Goal: Task Accomplishment & Management: Use online tool/utility

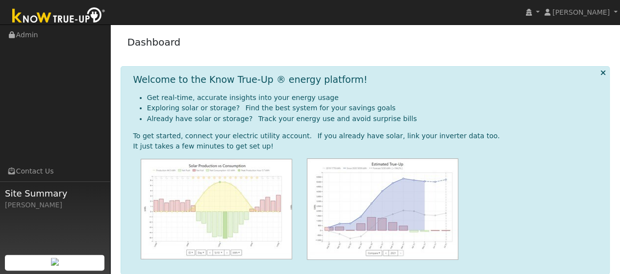
click at [605, 71] on icon at bounding box center [602, 72] width 5 height 7
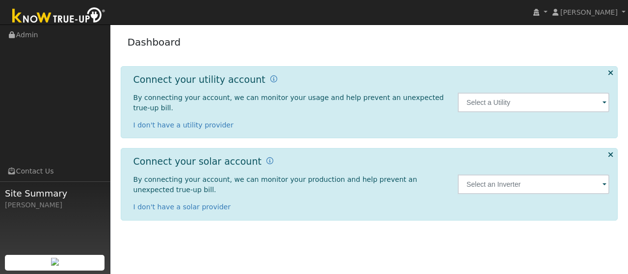
click at [68, 10] on img at bounding box center [58, 16] width 103 height 22
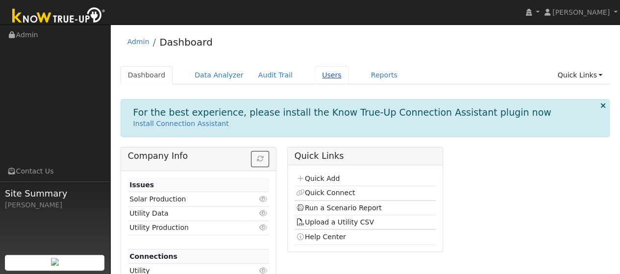
click at [318, 77] on link "Users" at bounding box center [332, 75] width 34 height 18
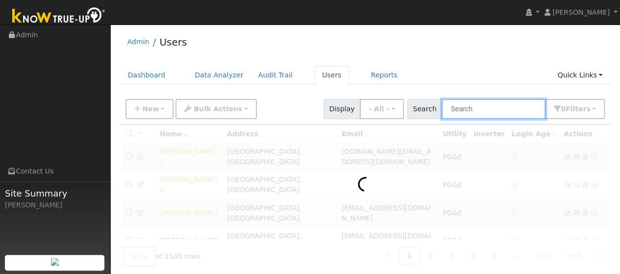
click at [489, 111] on input "text" at bounding box center [494, 109] width 104 height 20
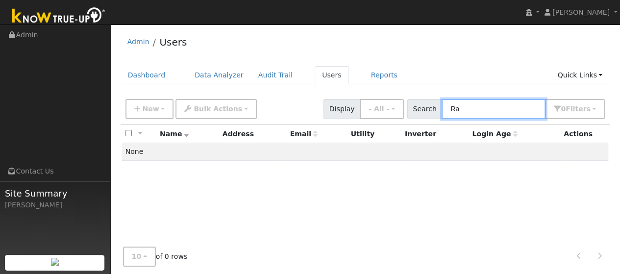
type input "R"
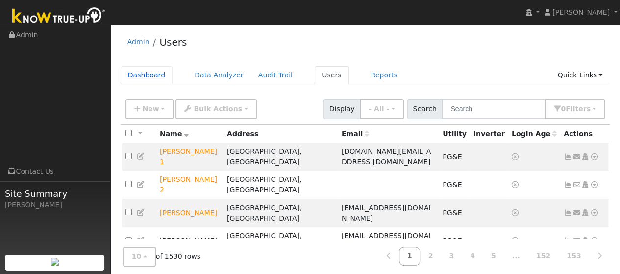
click at [147, 77] on link "Dashboard" at bounding box center [147, 75] width 52 height 18
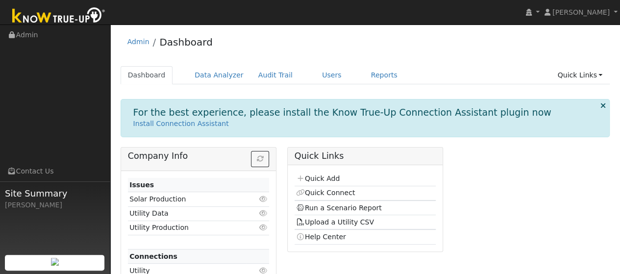
scroll to position [35, 0]
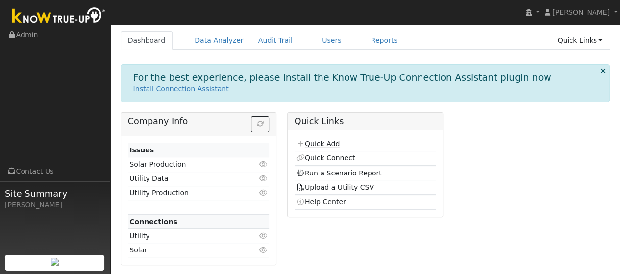
click at [319, 144] on link "Quick Add" at bounding box center [318, 144] width 44 height 8
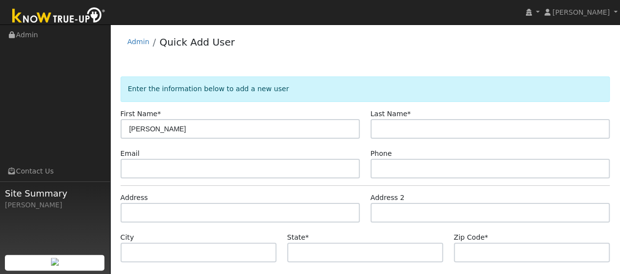
type input "[PERSON_NAME]"
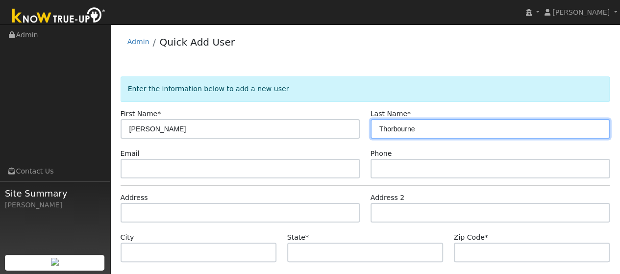
type input "Thorbourne"
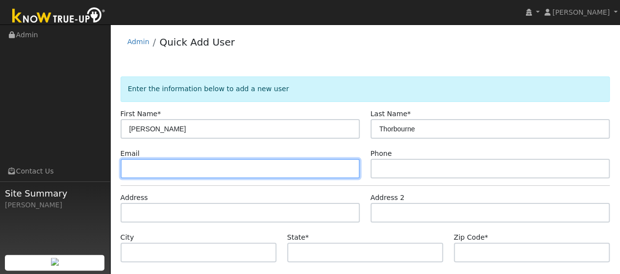
click at [175, 167] on input "text" at bounding box center [241, 169] width 240 height 20
paste input "[EMAIL_ADDRESS][DOMAIN_NAME]"
type input "[EMAIL_ADDRESS][DOMAIN_NAME]"
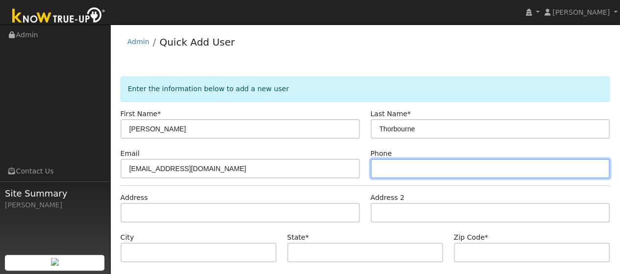
click at [402, 165] on input "text" at bounding box center [491, 169] width 240 height 20
paste input "(707) 718-1374"
type input "(707) 718-1374"
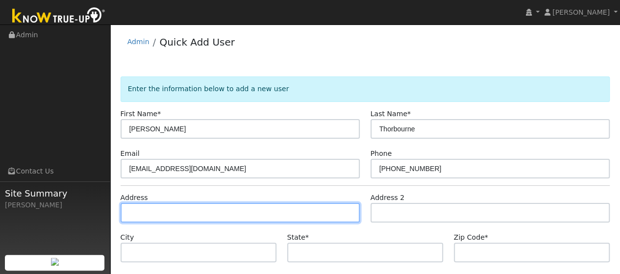
click at [160, 211] on input "text" at bounding box center [241, 213] width 240 height 20
paste input "900 Shadow Tree Court"
type input "900 Shadow Tree Court"
type input "Vacaville"
type input "CA"
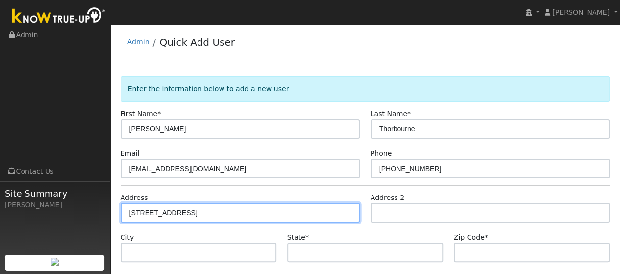
type input "95687"
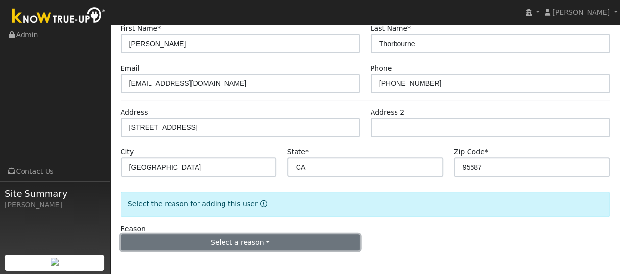
click at [263, 249] on button "Select a reason" at bounding box center [241, 242] width 240 height 17
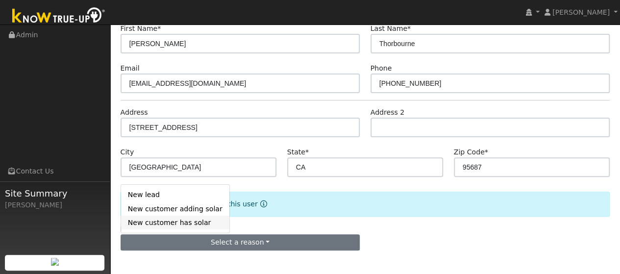
click at [158, 223] on link "New customer has solar" at bounding box center [175, 223] width 108 height 14
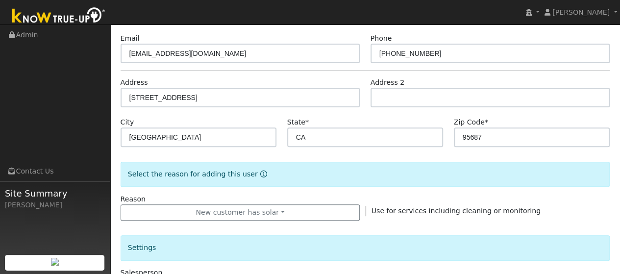
scroll to position [117, 0]
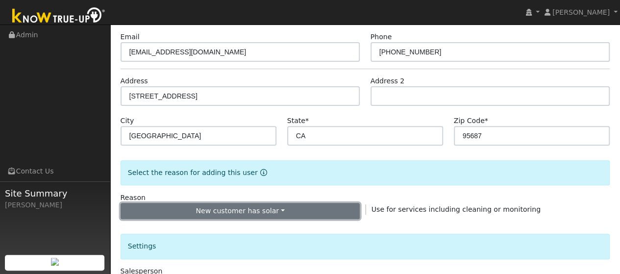
click at [284, 207] on button "New customer has solar" at bounding box center [241, 211] width 240 height 17
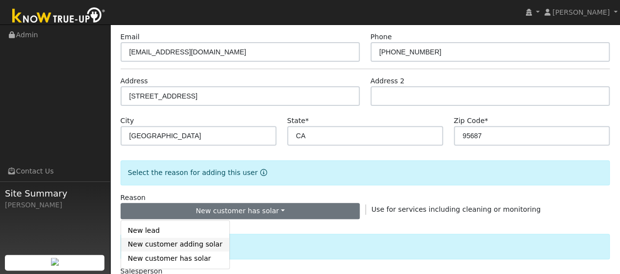
click at [164, 246] on link "New customer adding solar" at bounding box center [175, 245] width 108 height 14
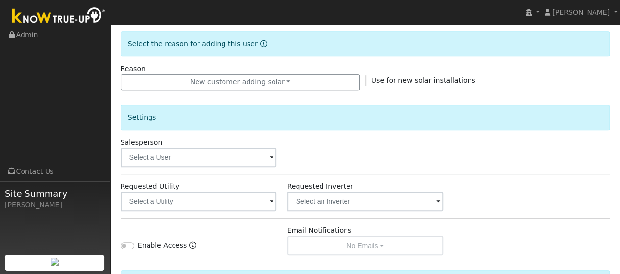
scroll to position [246, 0]
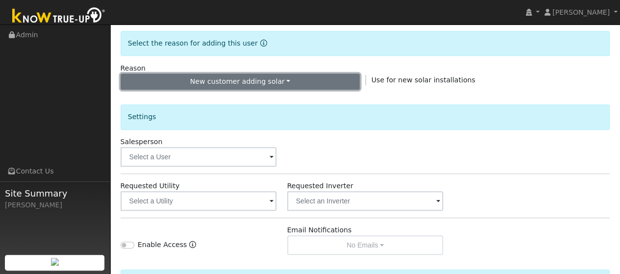
click at [307, 86] on button "New customer adding solar" at bounding box center [241, 82] width 240 height 17
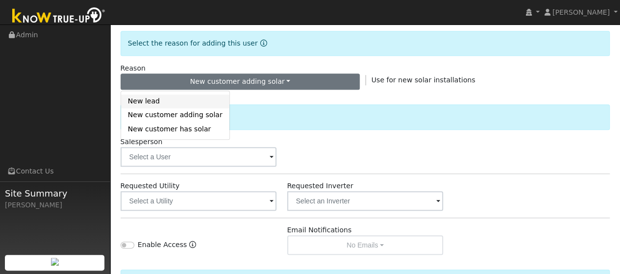
click at [181, 103] on link "New lead" at bounding box center [175, 102] width 108 height 14
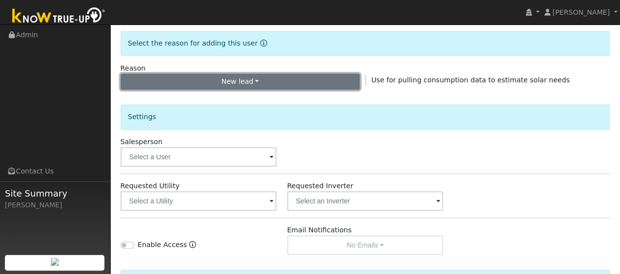
click at [268, 82] on button "New lead" at bounding box center [241, 82] width 240 height 17
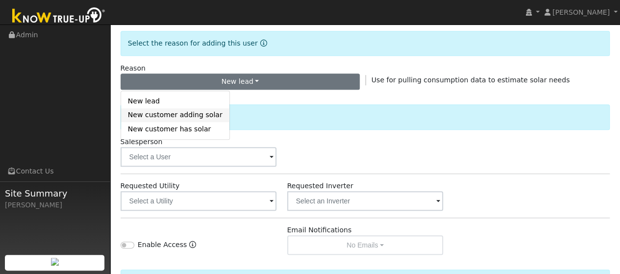
click at [201, 114] on link "New customer adding solar" at bounding box center [175, 115] width 108 height 14
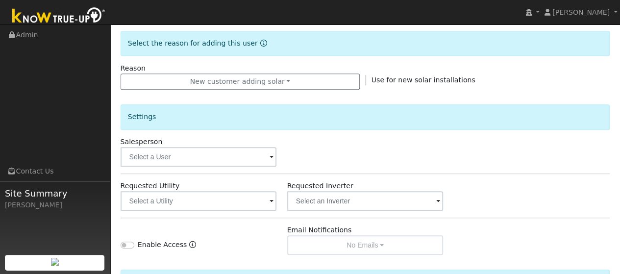
click at [271, 158] on span at bounding box center [272, 157] width 4 height 11
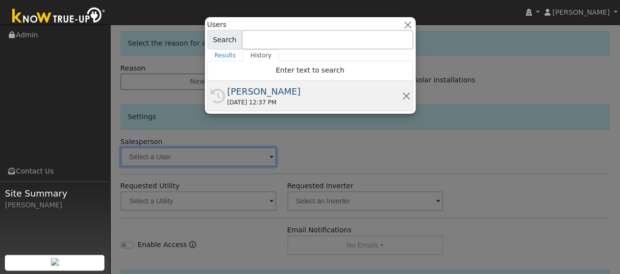
click at [230, 102] on div "08/23/2025 12:37 PM" at bounding box center [315, 102] width 175 height 9
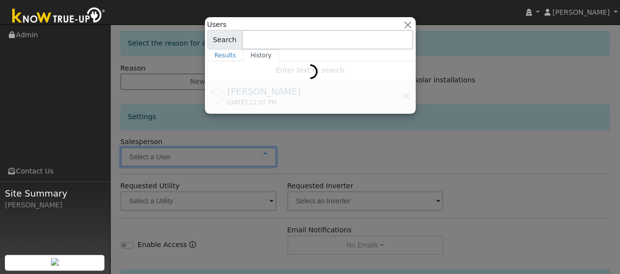
type input "[PERSON_NAME]"
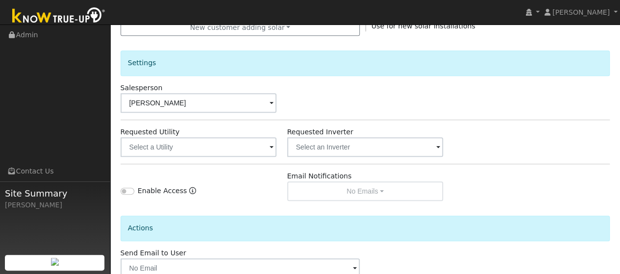
scroll to position [358, 0]
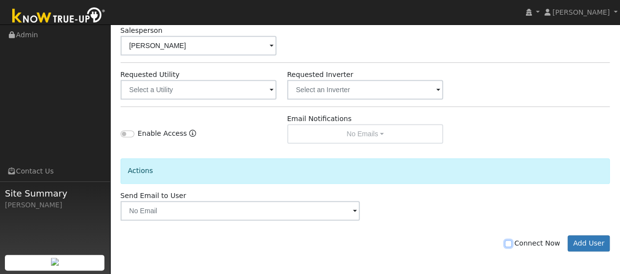
click at [512, 243] on input "Connect Now" at bounding box center [508, 243] width 7 height 7
checkbox input "true"
click at [586, 238] on button "Add User" at bounding box center [589, 243] width 43 height 17
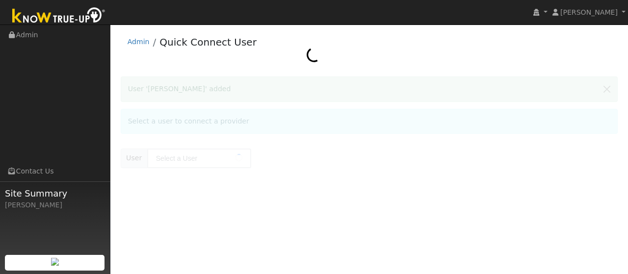
type input "[PERSON_NAME]"
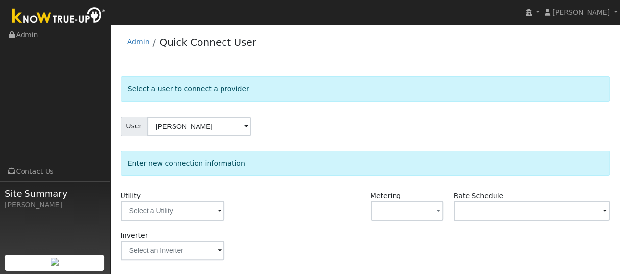
click at [219, 212] on span at bounding box center [220, 211] width 4 height 11
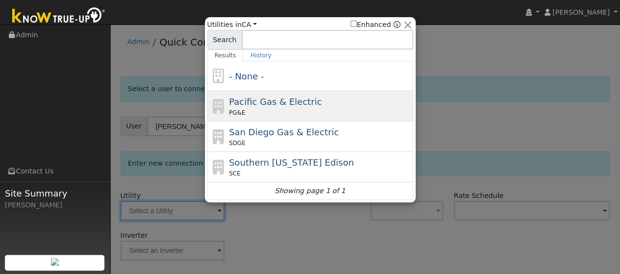
click at [262, 100] on span "Pacific Gas & Electric" at bounding box center [275, 102] width 93 height 10
type input "PG&E"
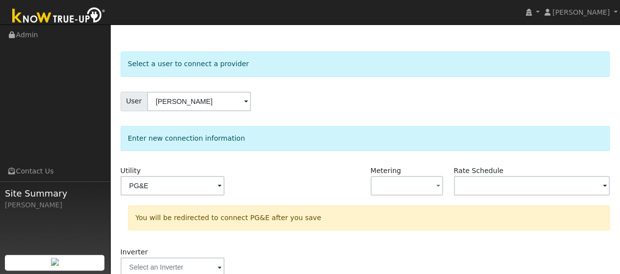
scroll to position [26, 0]
click at [438, 184] on span "button" at bounding box center [439, 186] width 4 height 10
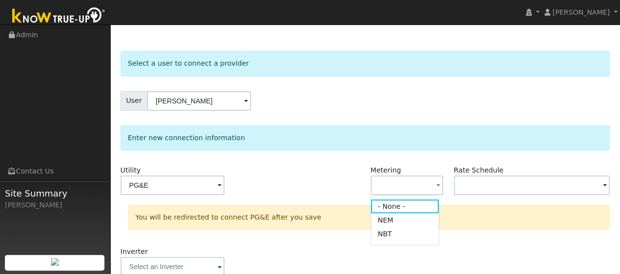
click at [285, 169] on div at bounding box center [323, 185] width 83 height 40
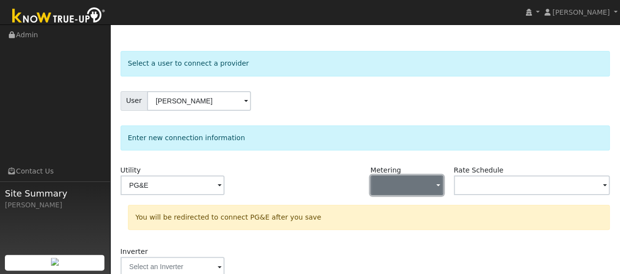
click at [434, 187] on button "button" at bounding box center [407, 186] width 73 height 20
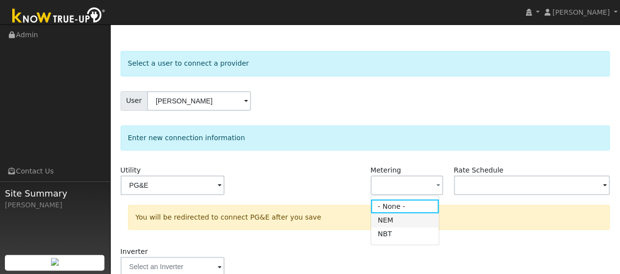
click at [394, 219] on link "NEM" at bounding box center [405, 220] width 68 height 14
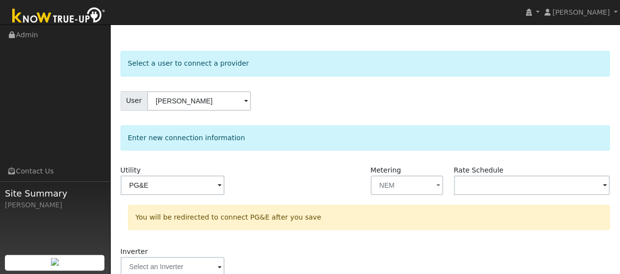
click at [309, 179] on div at bounding box center [323, 185] width 83 height 40
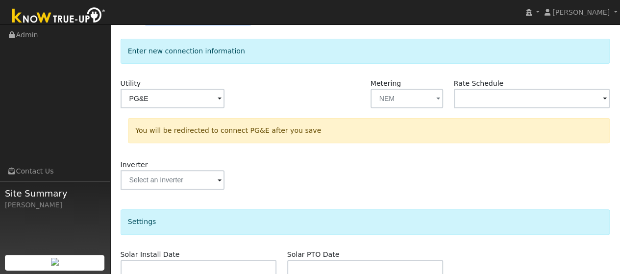
scroll to position [241, 0]
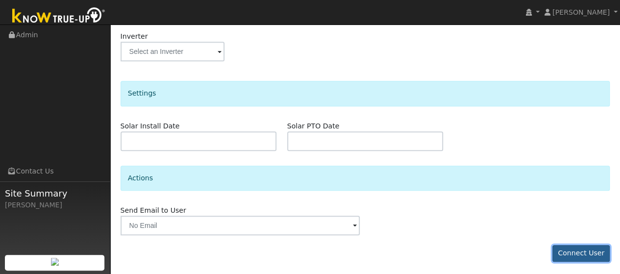
click at [575, 251] on button "Connect User" at bounding box center [582, 253] width 58 height 17
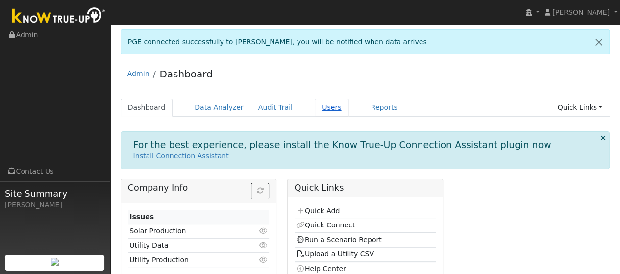
click at [315, 105] on link "Users" at bounding box center [332, 108] width 34 height 18
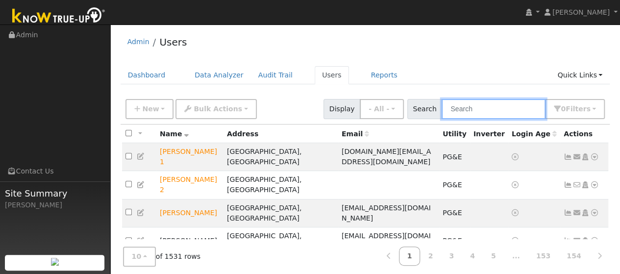
click at [485, 109] on input "text" at bounding box center [494, 109] width 104 height 20
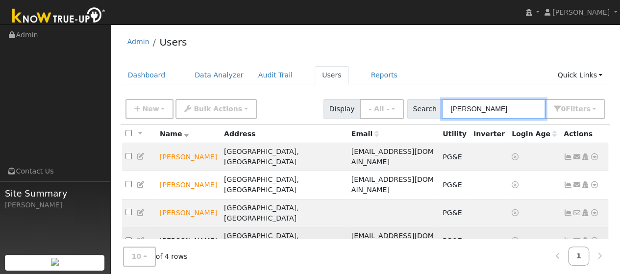
type input "rao"
click at [596, 237] on icon at bounding box center [595, 240] width 9 height 7
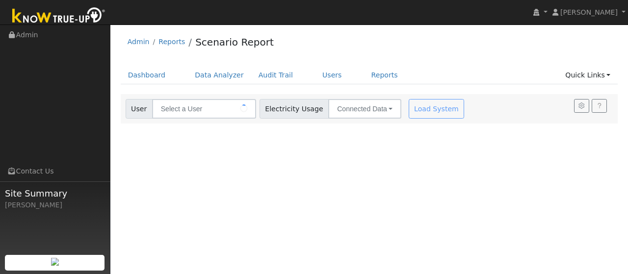
type input "[PERSON_NAME]"
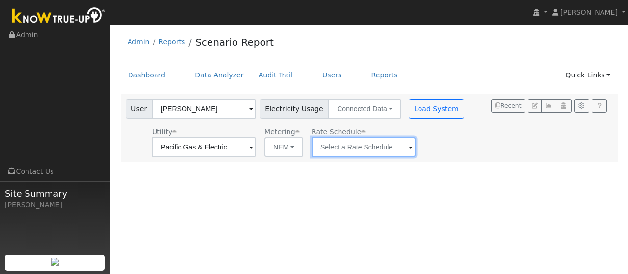
click at [256, 148] on input "text" at bounding box center [204, 147] width 104 height 20
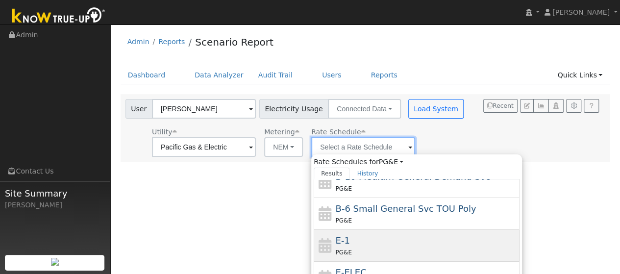
scroll to position [59, 0]
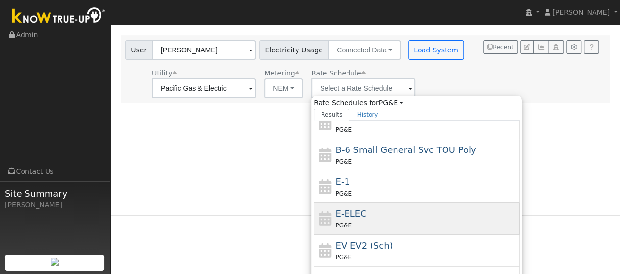
click at [358, 220] on div "PG&E" at bounding box center [427, 225] width 182 height 10
type input "E-ELEC"
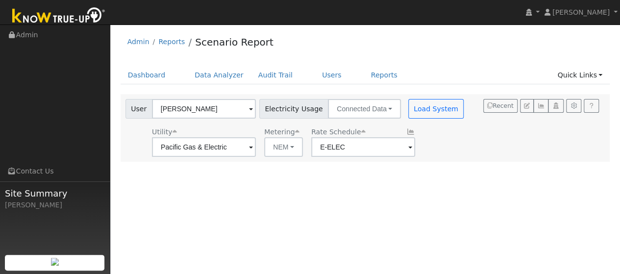
scroll to position [0, 0]
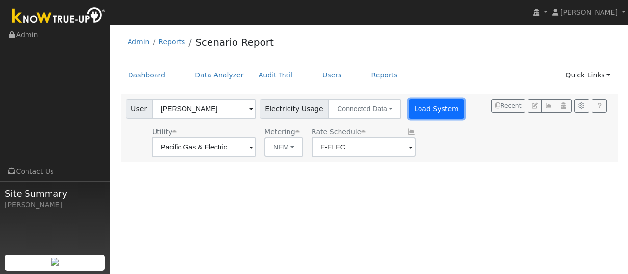
click at [436, 105] on button "Load System" at bounding box center [437, 109] width 56 height 20
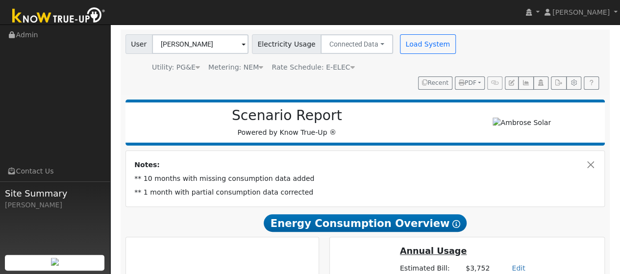
scroll to position [21, 0]
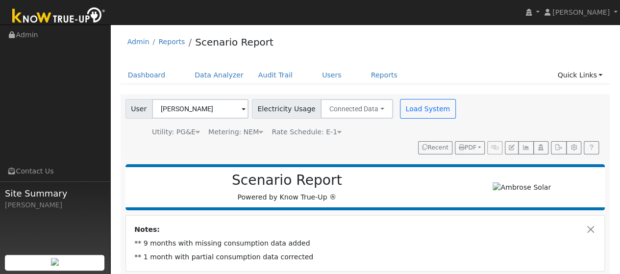
scroll to position [69, 0]
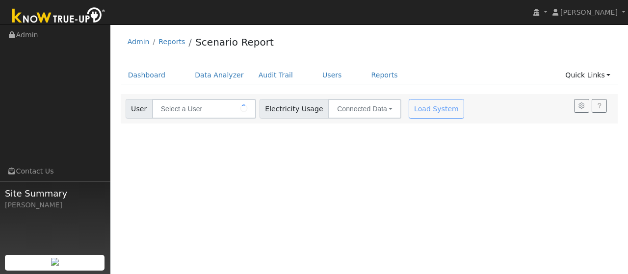
type input "[PERSON_NAME]"
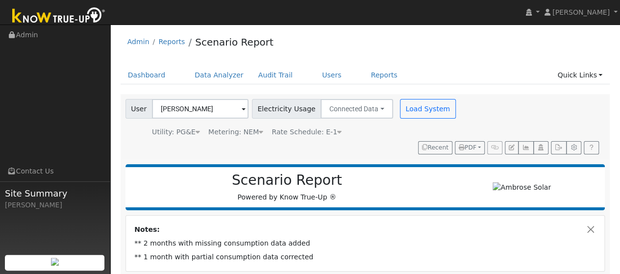
scroll to position [191, 0]
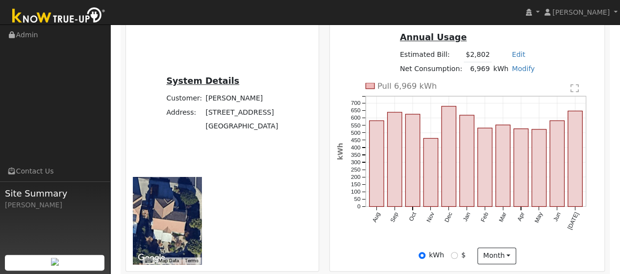
scroll to position [257, 0]
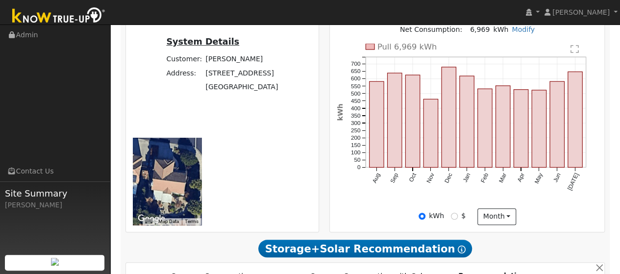
click at [350, 87] on div "Annual Usage Estimated Bill: $2,802 Edit Estimated Bill $ Annual Net Consumptio…" at bounding box center [467, 108] width 271 height 233
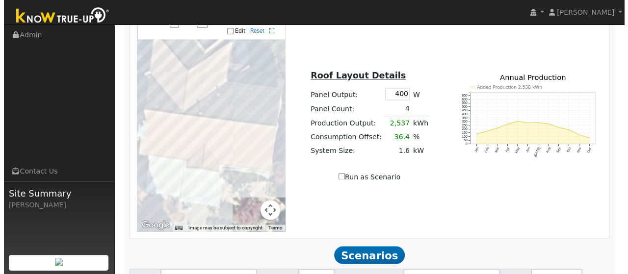
scroll to position [687, 0]
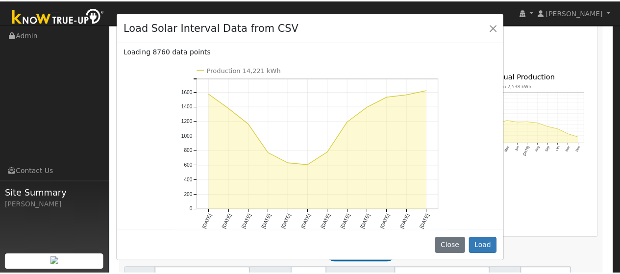
scroll to position [100, 0]
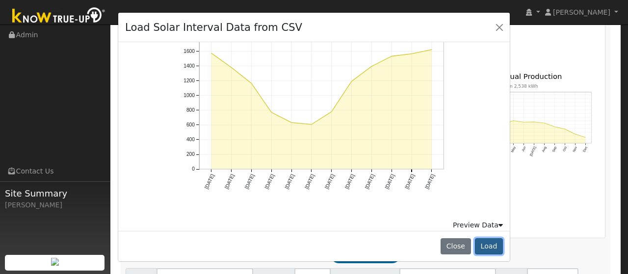
click at [483, 243] on button "Load" at bounding box center [489, 246] width 28 height 17
type input "14221"
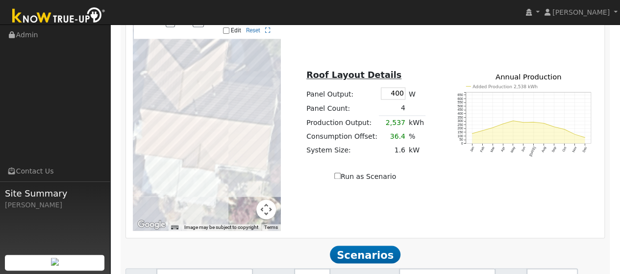
type input "9.5"
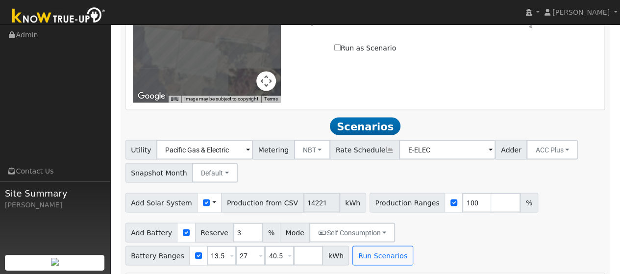
scroll to position [821, 0]
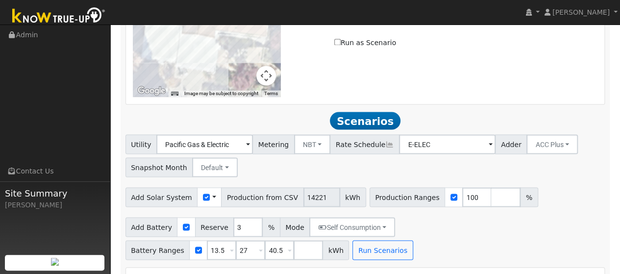
click at [307, 132] on div "Scenario Report Powered by Know True-Up ® Energy Consumption Overview Show Help…" at bounding box center [366, 205] width 490 height 1733
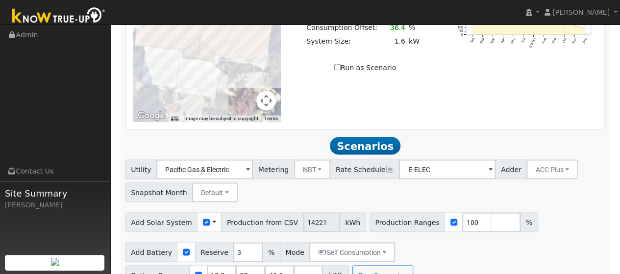
scroll to position [777, 0]
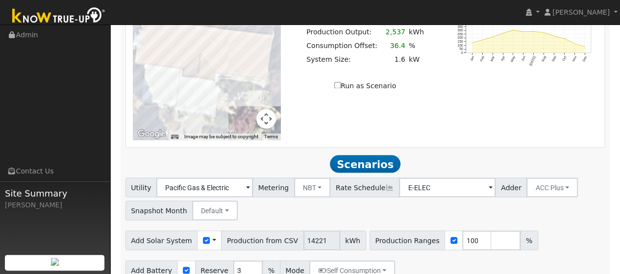
click at [208, 231] on div "Use CSV Data" at bounding box center [209, 241] width 25 height 20
click at [212, 235] on span at bounding box center [214, 240] width 4 height 10
click at [224, 251] on link "Use CSV Data" at bounding box center [239, 258] width 68 height 14
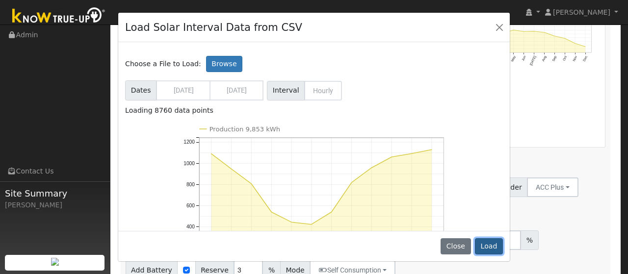
click at [486, 247] on button "Load" at bounding box center [489, 246] width 28 height 17
type input "9853"
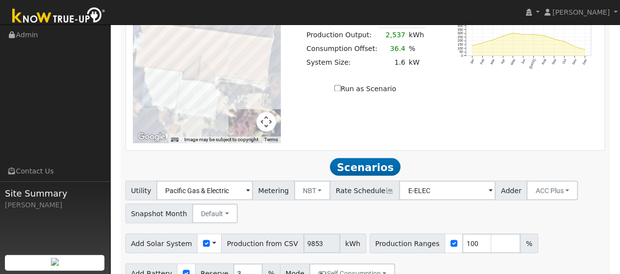
scroll to position [776, 0]
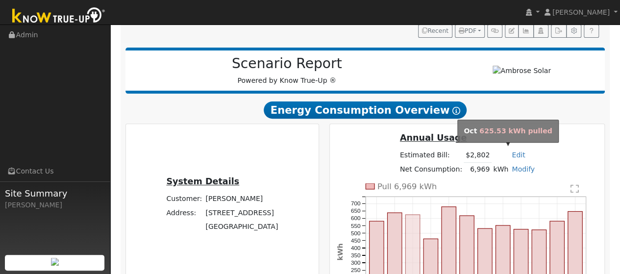
scroll to position [153, 0]
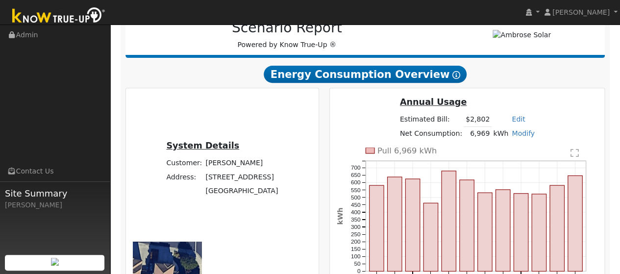
type input "6.6"
type input "$22,990"
type input "$11,757"
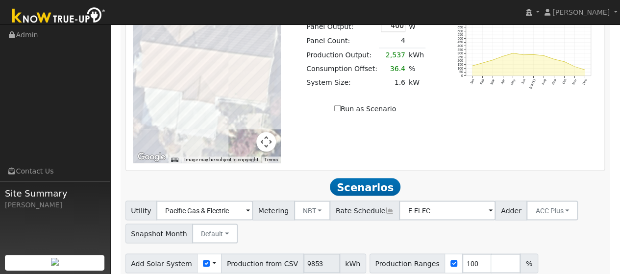
scroll to position [756, 0]
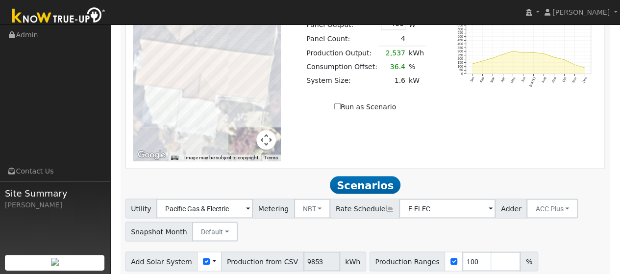
click at [212, 257] on span at bounding box center [214, 262] width 4 height 10
click at [216, 272] on link "Use CSV Data" at bounding box center [239, 279] width 68 height 14
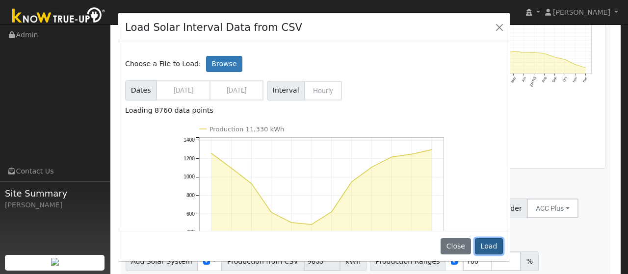
click at [488, 247] on button "Load" at bounding box center [489, 246] width 28 height 17
type input "11330"
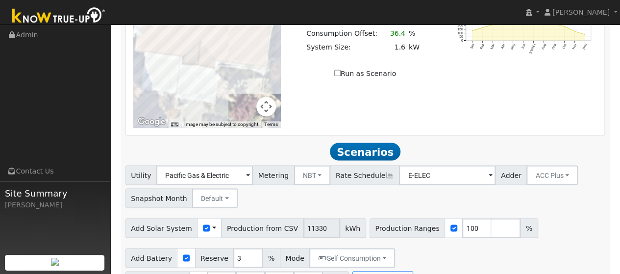
scroll to position [791, 0]
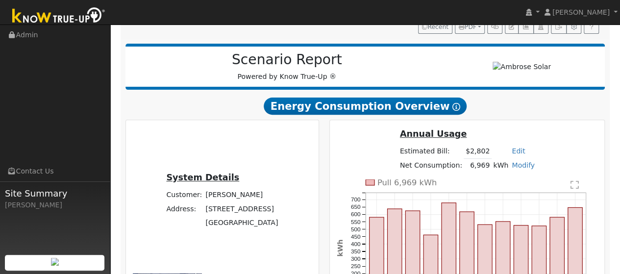
scroll to position [119, 0]
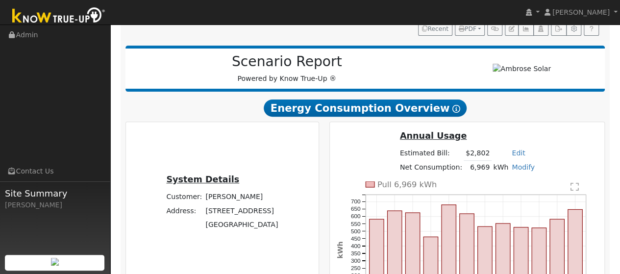
type input "7.6"
type input "$26,437"
type input "$12,791"
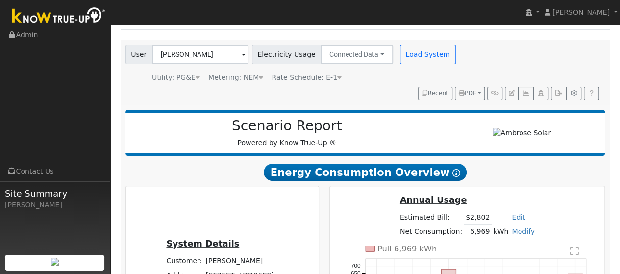
scroll to position [53, 0]
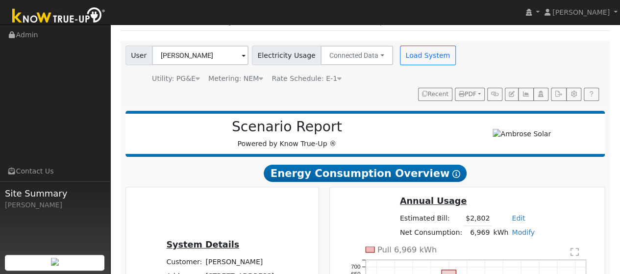
click at [337, 80] on icon at bounding box center [339, 78] width 4 height 7
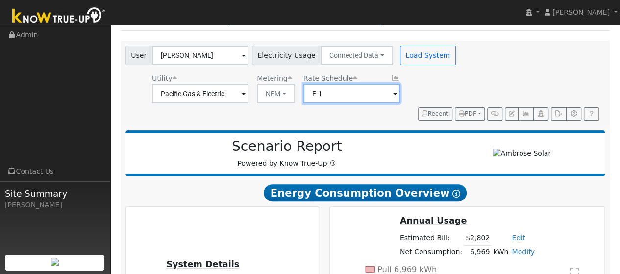
click at [249, 93] on input "E-1" at bounding box center [200, 94] width 97 height 20
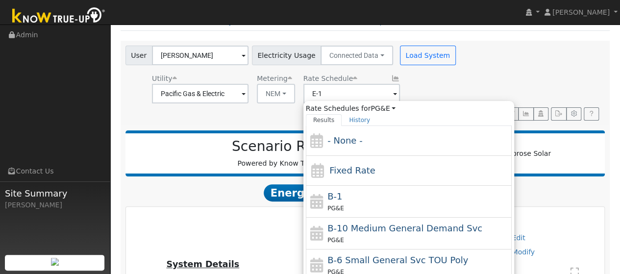
click at [246, 93] on span at bounding box center [244, 94] width 4 height 11
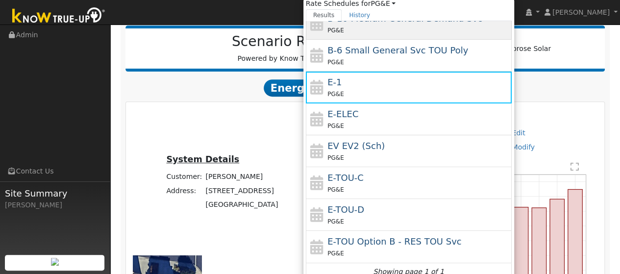
scroll to position [222, 0]
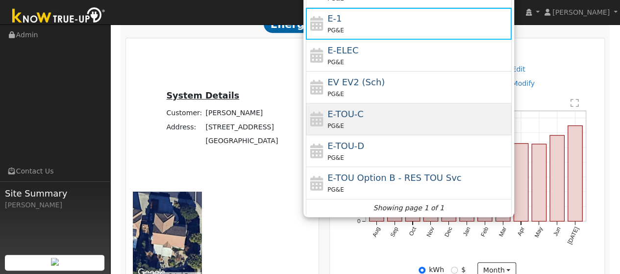
click at [351, 115] on span "E-TOU-C" at bounding box center [346, 114] width 36 height 10
type input "E-TOU-C"
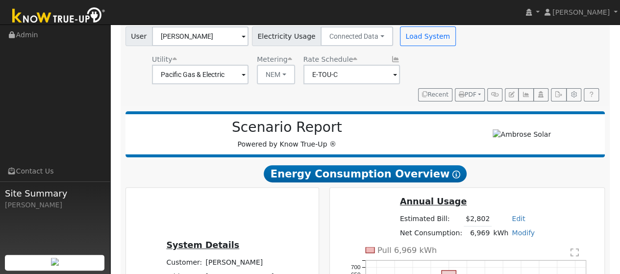
scroll to position [44, 0]
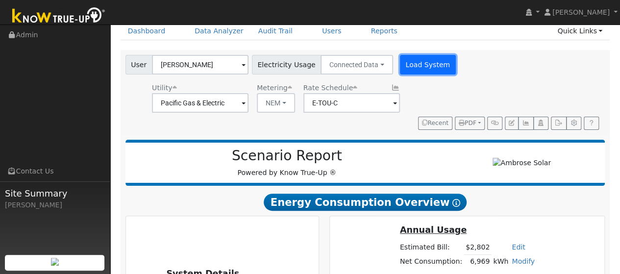
click at [417, 55] on button "Load System" at bounding box center [428, 65] width 56 height 20
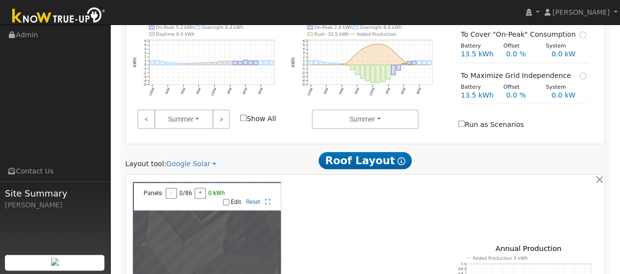
scroll to position [146, 0]
